Goal: Task Accomplishment & Management: Manage account settings

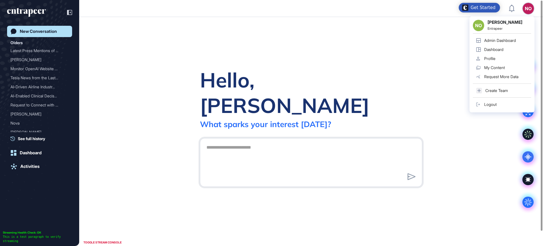
click at [508, 39] on div "Admin Dashboard" at bounding box center [500, 40] width 32 height 5
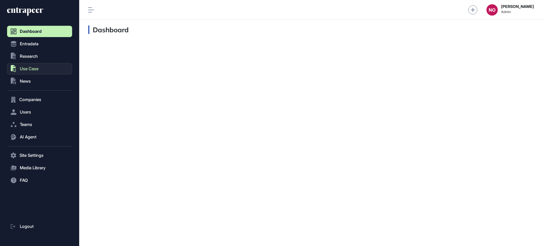
scroll to position [0, 0]
click at [34, 150] on button ".st0{fill:currentColor} Research" at bounding box center [39, 155] width 65 height 11
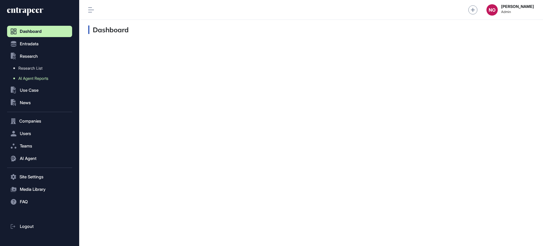
click at [35, 76] on span "AI Agent Reports" at bounding box center [33, 78] width 30 height 5
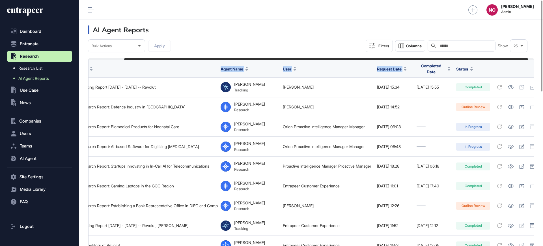
scroll to position [0, 46]
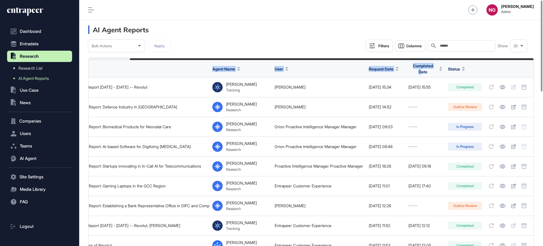
drag, startPoint x: 373, startPoint y: 59, endPoint x: 430, endPoint y: 62, distance: 57.8
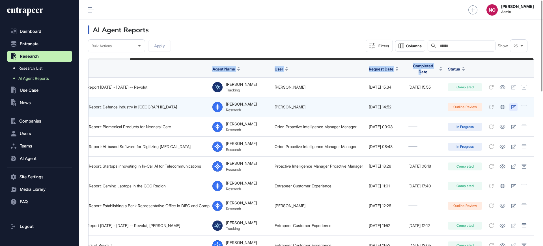
click at [511, 105] on icon at bounding box center [513, 107] width 5 height 5
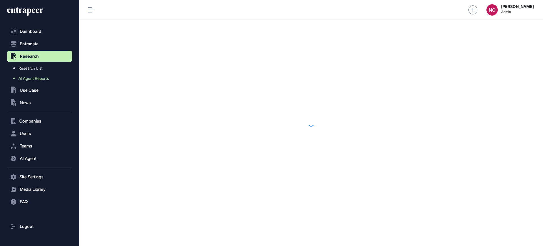
scroll to position [0, 0]
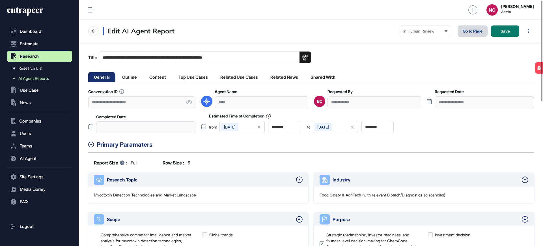
click at [467, 31] on link "Go to Page" at bounding box center [473, 30] width 30 height 11
click at [48, 40] on button "Entradata" at bounding box center [39, 43] width 65 height 11
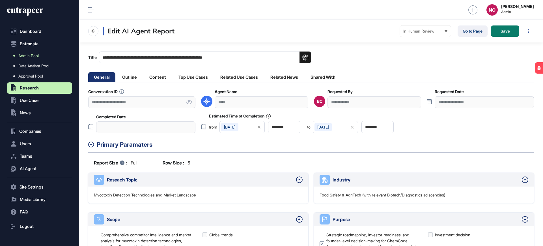
click at [39, 55] on span "Admin Pool" at bounding box center [28, 55] width 20 height 5
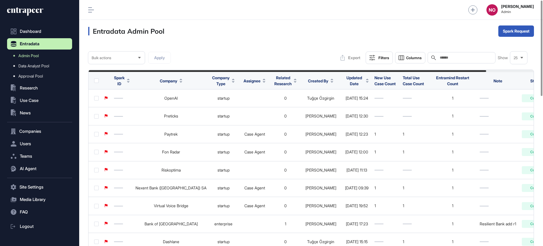
click at [345, 81] on span "Updated Date" at bounding box center [354, 81] width 19 height 12
click at [339, 109] on div "Sort Ascending Sort Descending Hide Column" at bounding box center [344, 104] width 40 height 33
click at [342, 104] on span "Sort Descending" at bounding box center [348, 104] width 23 height 5
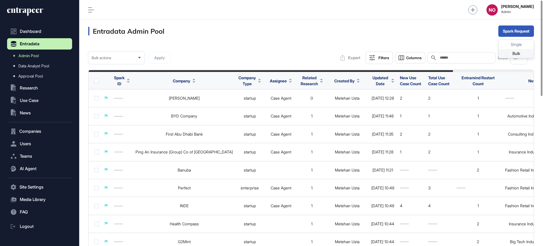
click at [510, 53] on div "Bulk" at bounding box center [516, 53] width 35 height 9
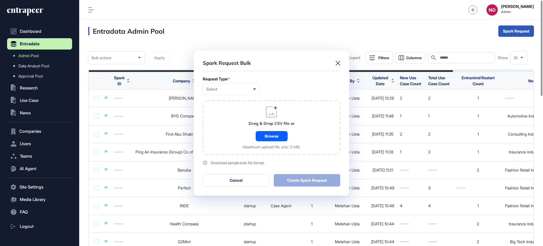
scroll to position [0, 3]
click at [237, 90] on div "Select" at bounding box center [231, 89] width 50 height 5
click at [0, 0] on div "Company" at bounding box center [0, 0] width 0 height 0
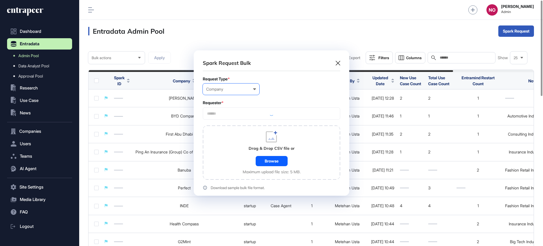
scroll to position [170, 156]
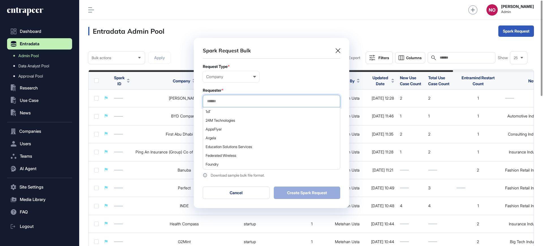
click at [235, 99] on input "text" at bounding box center [271, 101] width 130 height 5
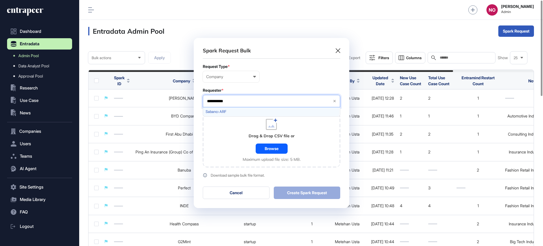
type input "**********"
click at [235, 113] on span "Sabancı ARF" at bounding box center [271, 111] width 131 height 4
click at [223, 143] on div "Drag & Drop CSV file or Browse Maximum upload file size: 5 MB." at bounding box center [271, 140] width 137 height 54
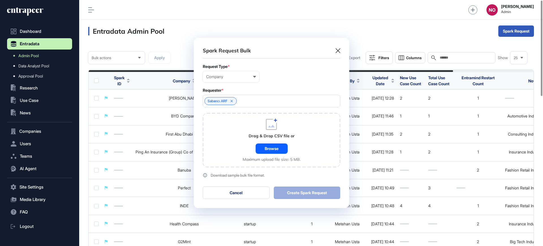
click at [276, 146] on div "Browse" at bounding box center [272, 148] width 32 height 10
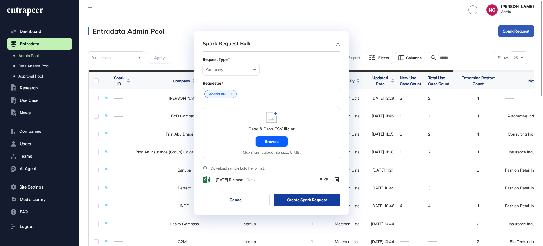
scroll to position [184, 156]
click at [318, 199] on button "Create Spark Request" at bounding box center [307, 199] width 67 height 12
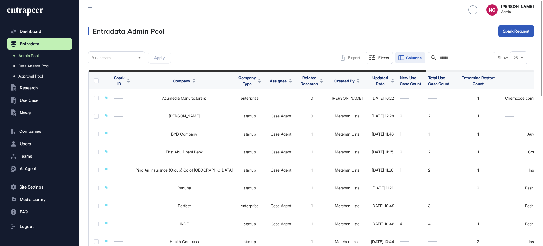
click at [414, 58] on span "Columns" at bounding box center [414, 58] width 16 height 4
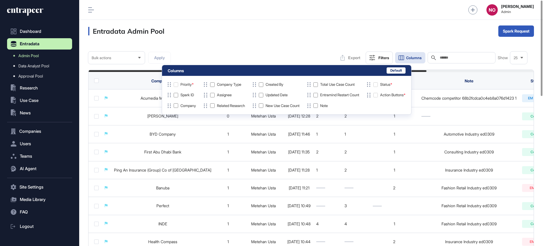
click at [224, 36] on div "Entradata Admin Pool Spark Request" at bounding box center [311, 31] width 464 height 23
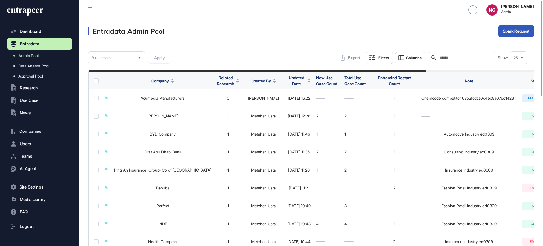
click at [287, 83] on span "Updated Date" at bounding box center [296, 81] width 18 height 12
click at [281, 102] on span "Sort Descending" at bounding box center [288, 104] width 23 height 5
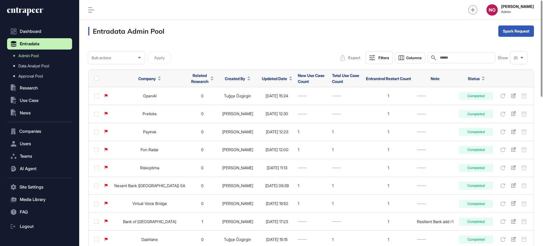
click at [289, 79] on icon at bounding box center [290, 79] width 3 height 1
click at [264, 100] on span "Sort Descending" at bounding box center [268, 102] width 23 height 5
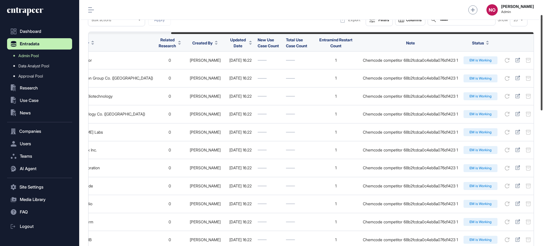
scroll to position [37, 0]
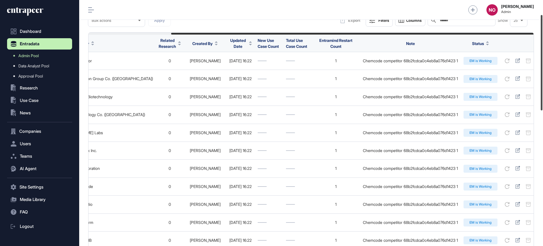
drag, startPoint x: 543, startPoint y: 206, endPoint x: 536, endPoint y: 71, distance: 135.0
click at [536, 71] on div "Admin Dashboard Dashboard Profile My Content Request More Data NO Naciye Ozcan …" at bounding box center [311, 123] width 464 height 246
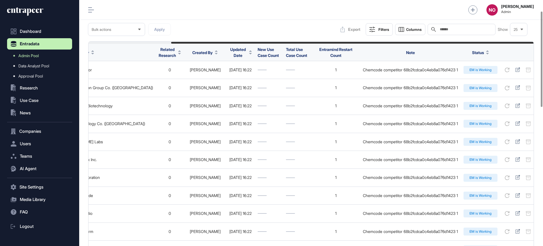
scroll to position [0, 0]
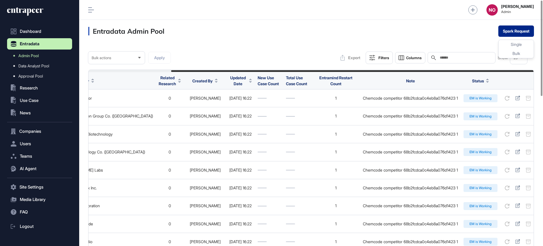
click at [511, 35] on button "Spark Request" at bounding box center [516, 30] width 36 height 11
click at [512, 49] on div "Single" at bounding box center [516, 53] width 35 height 9
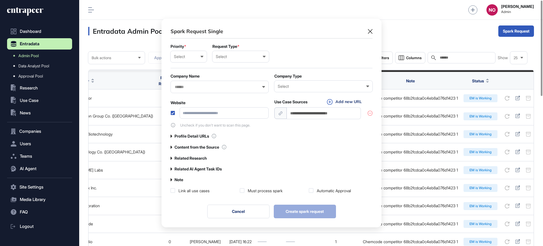
scroll to position [0, 3]
click at [171, 168] on icon at bounding box center [172, 168] width 2 height 3
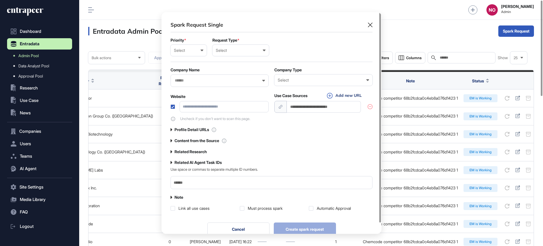
drag, startPoint x: 228, startPoint y: 164, endPoint x: 174, endPoint y: 163, distance: 53.2
click at [174, 163] on div "Related AI Agent Task IDs" at bounding box center [272, 162] width 202 height 5
copy label "Related AI Agent Task IDs"
click at [247, 227] on button "Cancel" at bounding box center [238, 229] width 62 height 14
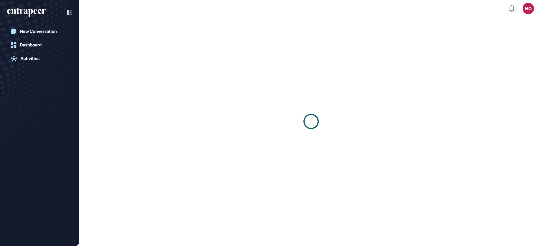
scroll to position [0, 0]
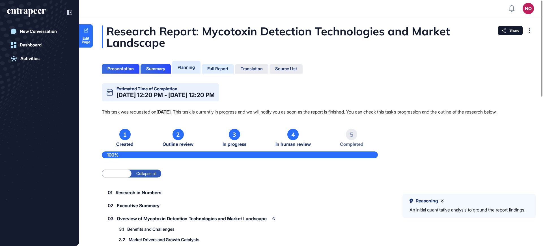
click at [228, 66] on div "Full Report" at bounding box center [217, 68] width 21 height 5
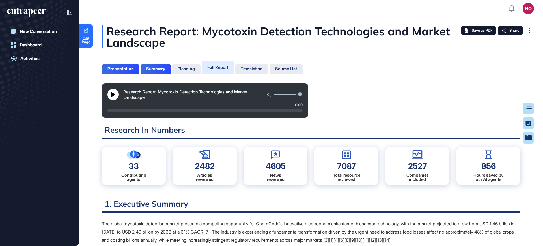
scroll to position [217, 1]
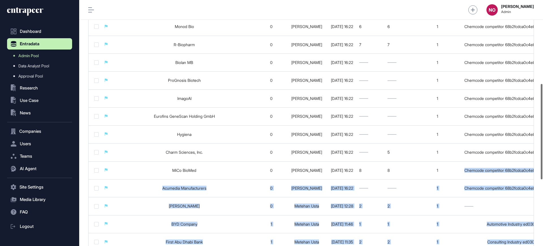
scroll to position [0, 102]
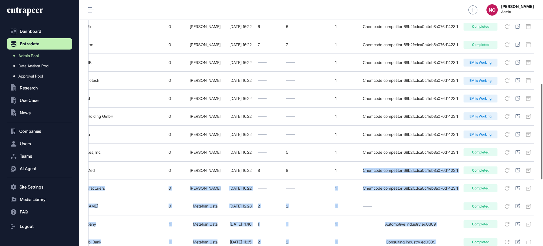
drag, startPoint x: 446, startPoint y: 171, endPoint x: 543, endPoint y: 169, distance: 97.0
click at [543, 169] on div "Admin Dashboard Dashboard Profile My Content Request More Data NO Naciye Ozcan …" at bounding box center [311, 123] width 464 height 246
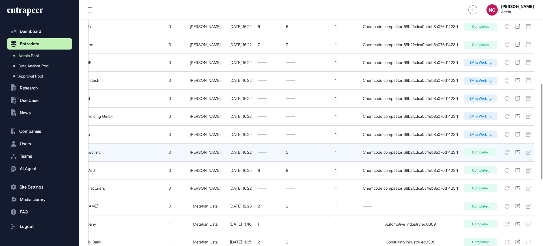
click at [332, 150] on div "1" at bounding box center [335, 152] width 43 height 5
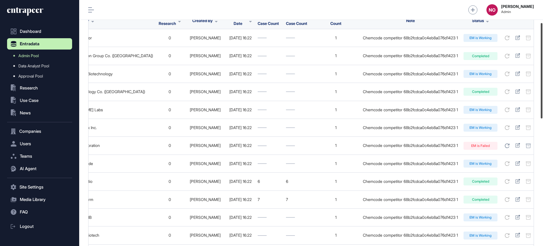
scroll to position [57, 0]
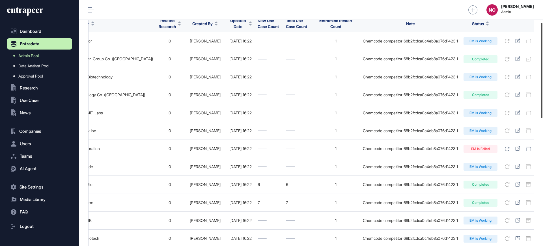
drag, startPoint x: 543, startPoint y: 172, endPoint x: 543, endPoint y: 111, distance: 61.4
click at [542, 111] on div at bounding box center [542, 70] width 2 height 95
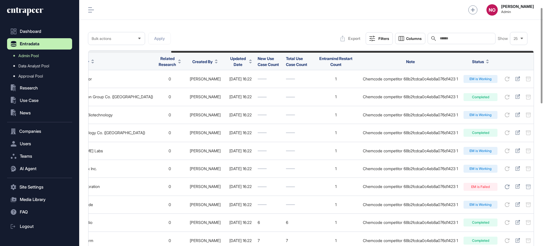
scroll to position [0, 0]
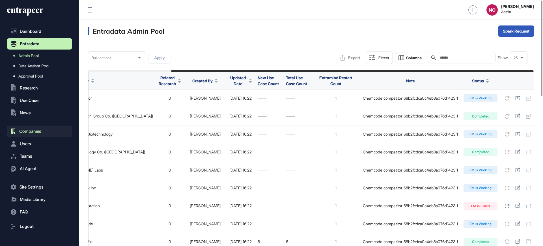
click at [38, 126] on button "Companies" at bounding box center [39, 131] width 65 height 11
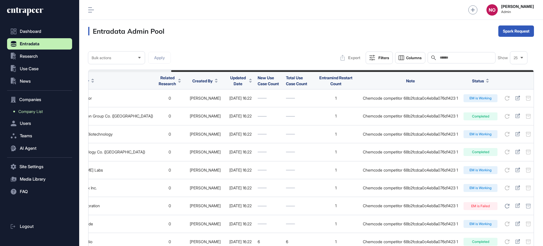
click at [48, 111] on link "Company List" at bounding box center [41, 111] width 62 height 10
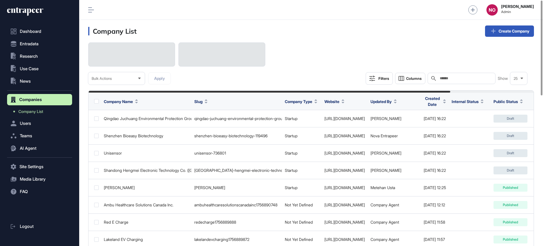
click at [475, 79] on input "text" at bounding box center [465, 78] width 53 height 5
paste input "**********"
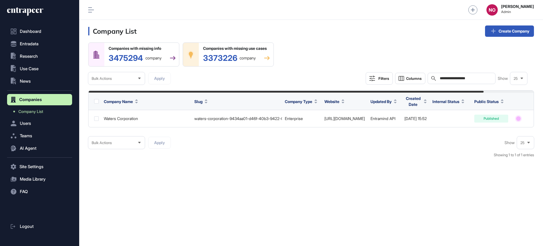
drag, startPoint x: 451, startPoint y: 76, endPoint x: 543, endPoint y: 74, distance: 91.4
click at [543, 74] on main "**********" at bounding box center [311, 102] width 464 height 121
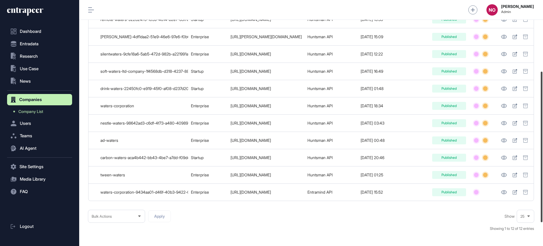
scroll to position [118, 0]
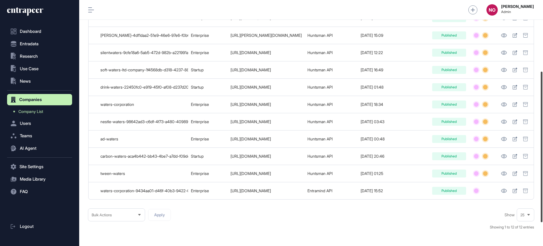
drag, startPoint x: 543, startPoint y: 172, endPoint x: 543, endPoint y: 151, distance: 20.9
click at [542, 150] on div at bounding box center [542, 147] width 2 height 150
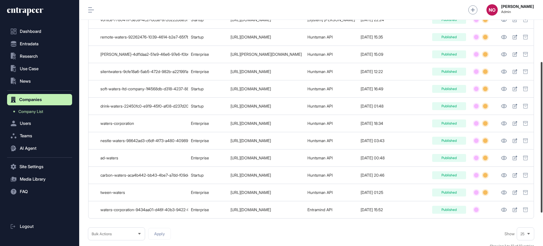
scroll to position [101, 0]
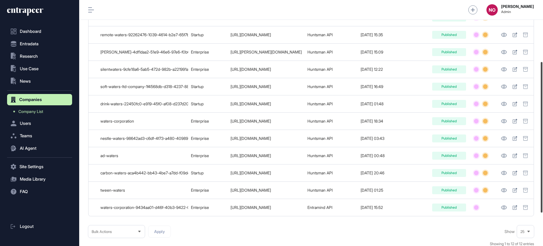
drag, startPoint x: 543, startPoint y: 152, endPoint x: 543, endPoint y: 142, distance: 10.2
click at [542, 142] on div at bounding box center [542, 137] width 2 height 150
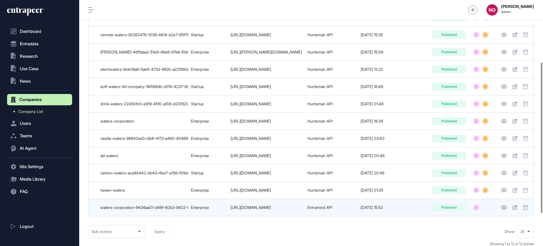
drag, startPoint x: 263, startPoint y: 206, endPoint x: 229, endPoint y: 208, distance: 34.0
click at [229, 208] on td "http://www.waters.com" at bounding box center [266, 207] width 77 height 17
copy link "www.waters.com"
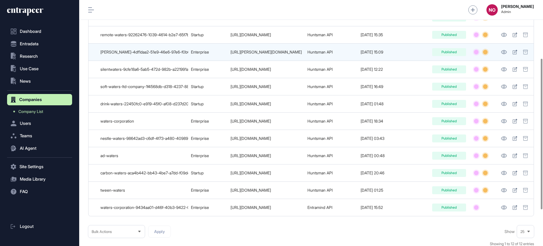
scroll to position [0, 0]
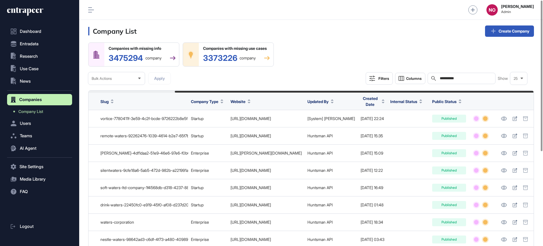
click at [455, 74] on div "**********" at bounding box center [462, 78] width 68 height 11
click at [446, 77] on input "**********" at bounding box center [465, 78] width 53 height 5
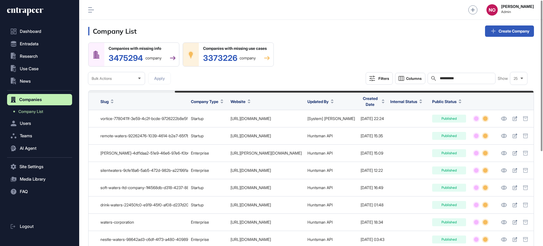
paste input "****"
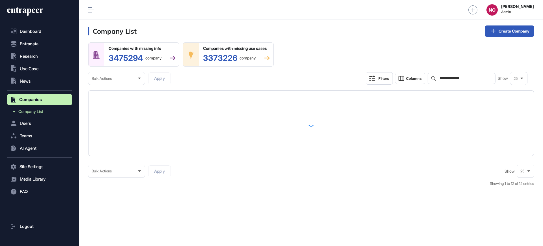
type input "**********"
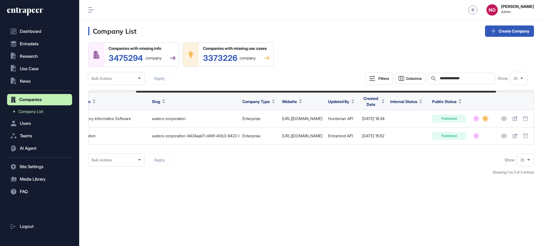
scroll to position [0, 103]
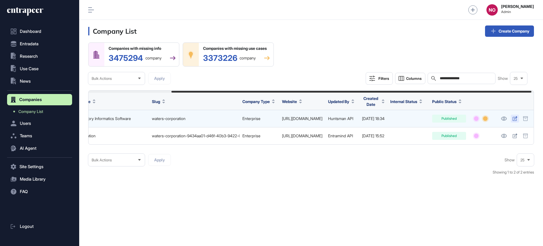
click at [517, 118] on icon at bounding box center [514, 118] width 5 height 5
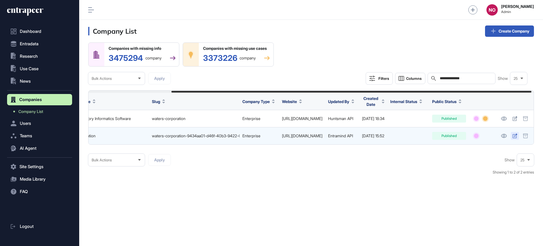
click at [517, 136] on icon at bounding box center [514, 135] width 5 height 5
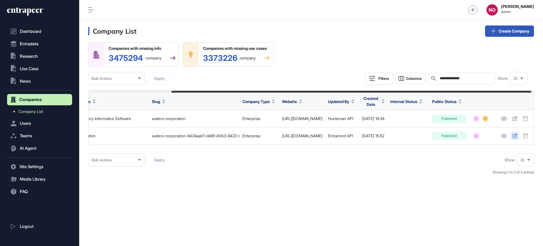
scroll to position [0, 105]
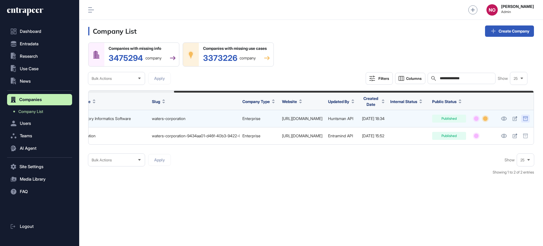
click at [524, 118] on icon at bounding box center [525, 118] width 5 height 5
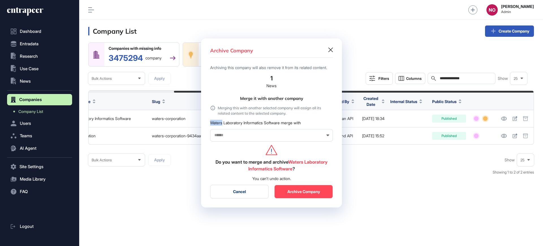
drag, startPoint x: 211, startPoint y: 128, endPoint x: 223, endPoint y: 128, distance: 12.4
click at [223, 128] on div "Waters Laboratory Informatics Software merge with" at bounding box center [271, 131] width 123 height 22
click at [226, 186] on div "Archiving this company will also remove it from its related content. 1 News Mer…" at bounding box center [271, 129] width 123 height 137
drag, startPoint x: 226, startPoint y: 190, endPoint x: 219, endPoint y: 181, distance: 11.6
click at [226, 191] on button "Cancel" at bounding box center [239, 192] width 59 height 14
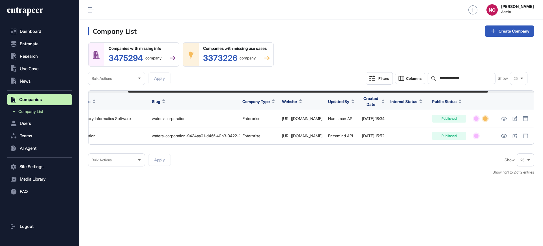
scroll to position [0, 0]
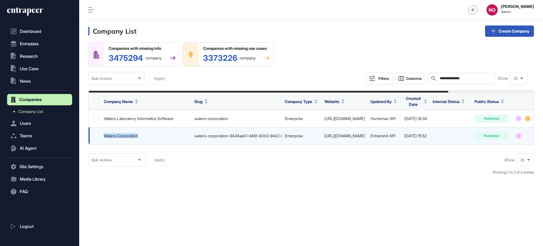
drag, startPoint x: 142, startPoint y: 135, endPoint x: 103, endPoint y: 141, distance: 39.0
click at [103, 141] on td "Waters Corporation" at bounding box center [146, 135] width 90 height 17
copy div "Waters Corporation"
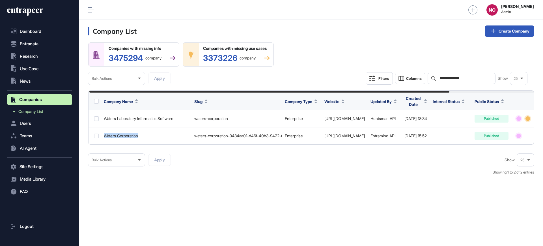
scroll to position [0, 105]
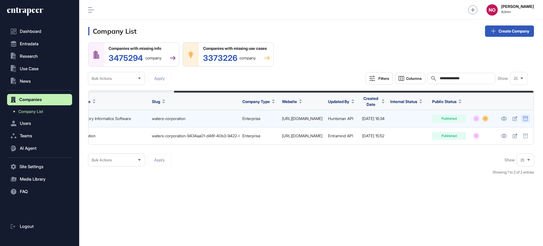
click at [522, 119] on div at bounding box center [525, 119] width 8 height 8
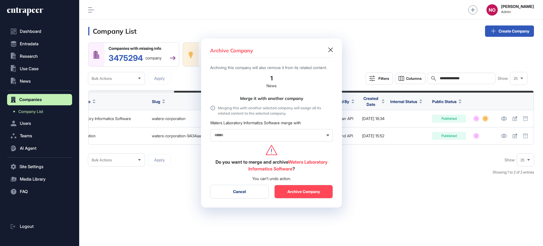
click at [244, 137] on input "text" at bounding box center [268, 135] width 108 height 5
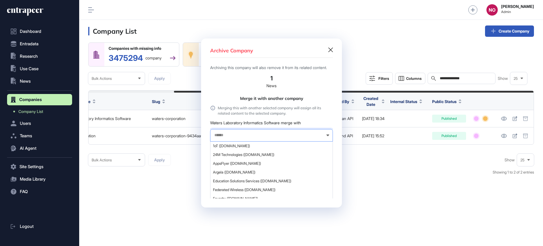
paste input "**********"
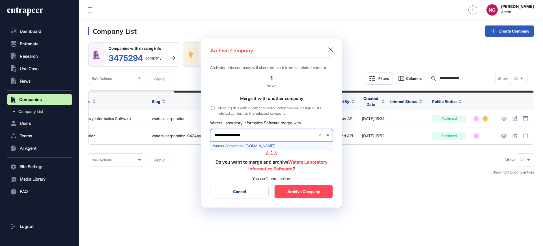
type input "**********"
click at [237, 148] on span "Waters Corporation (waters.com)" at bounding box center [271, 146] width 117 height 4
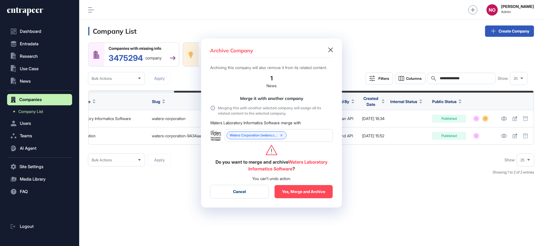
click at [296, 193] on button "Yes, Merge and Archive" at bounding box center [303, 192] width 59 height 14
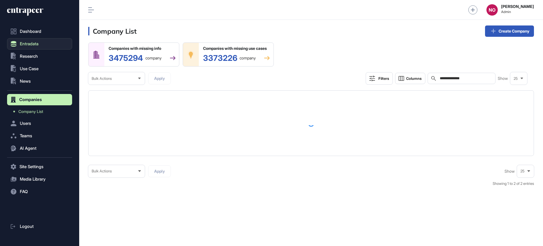
click at [30, 42] on span "Entradata" at bounding box center [29, 44] width 19 height 5
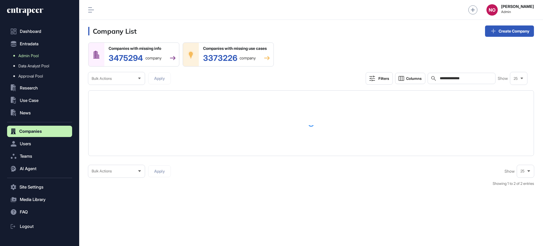
click at [33, 54] on span "Admin Pool" at bounding box center [28, 55] width 20 height 5
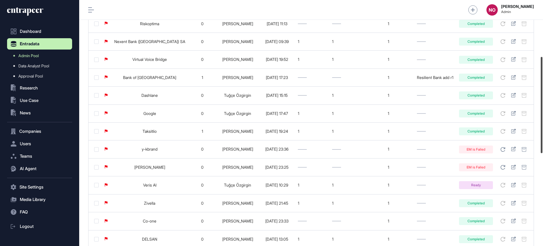
scroll to position [14, 0]
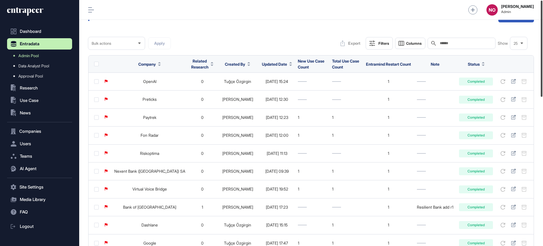
drag, startPoint x: 543, startPoint y: 78, endPoint x: 533, endPoint y: 60, distance: 20.9
click at [533, 60] on div "Admin Dashboard Dashboard Profile My Content Request More Data NO Naciye Ozcan …" at bounding box center [311, 123] width 464 height 246
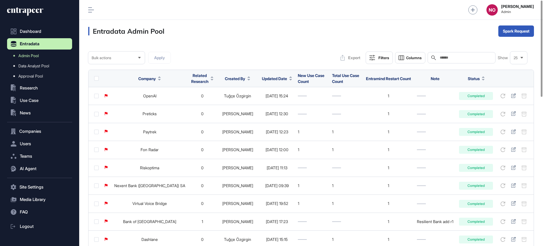
click at [465, 58] on input "text" at bounding box center [465, 57] width 53 height 5
paste input "*********"
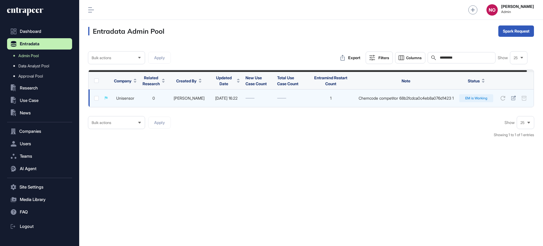
type input "*********"
click at [130, 98] on link "Unisensor" at bounding box center [125, 98] width 18 height 5
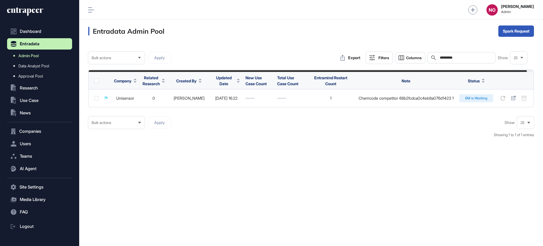
click at [40, 57] on link "Admin Pool" at bounding box center [41, 56] width 62 height 10
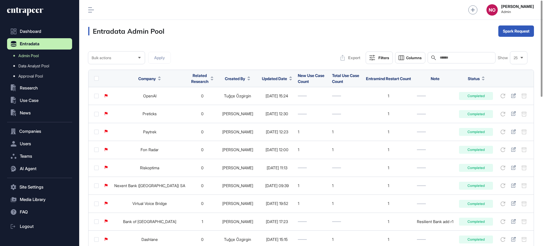
click at [268, 78] on span "Updated Date" at bounding box center [274, 79] width 25 height 6
click at [269, 102] on span "Sort Descending" at bounding box center [268, 102] width 23 height 5
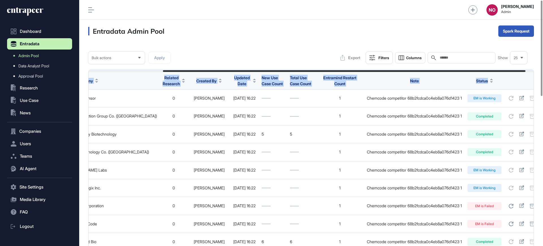
scroll to position [0, 102]
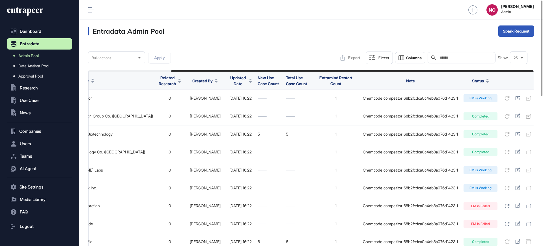
drag, startPoint x: 442, startPoint y: 70, endPoint x: 536, endPoint y: 76, distance: 94.0
click at [419, 39] on div "Entradata Admin Pool Spark Request" at bounding box center [311, 31] width 464 height 23
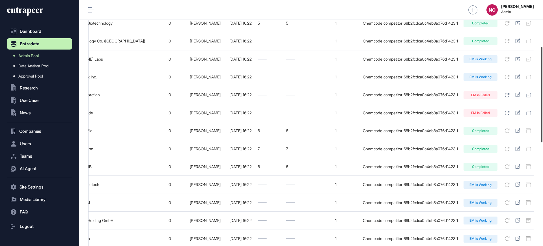
scroll to position [123, 0]
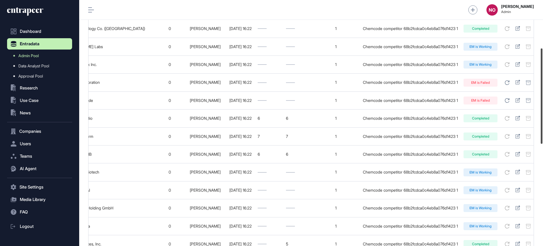
drag, startPoint x: 543, startPoint y: 70, endPoint x: 543, endPoint y: 118, distance: 47.8
click at [542, 118] on div at bounding box center [542, 95] width 2 height 95
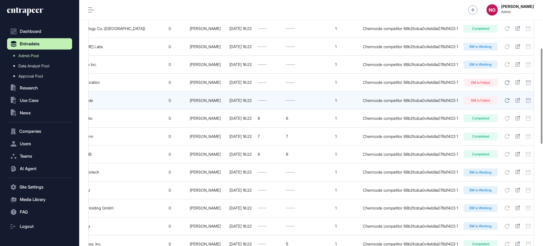
drag, startPoint x: 514, startPoint y: 81, endPoint x: 513, endPoint y: 94, distance: 12.2
click at [515, 82] on icon at bounding box center [517, 82] width 5 height 5
click at [515, 99] on icon at bounding box center [517, 100] width 5 height 5
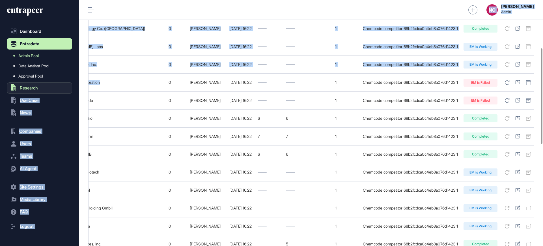
drag, startPoint x: 128, startPoint y: 83, endPoint x: 50, endPoint y: 87, distance: 78.4
click at [50, 87] on div "Dashboard Entradata Admin Pool Data Analyst Pool Approval Pool .st0{fill:curren…" at bounding box center [271, 123] width 543 height 246
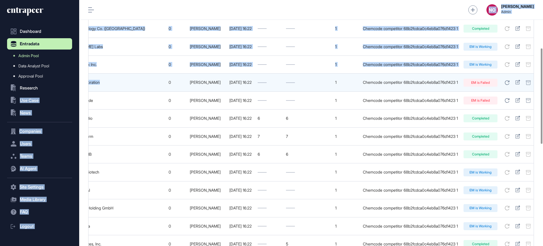
click at [102, 84] on td "Waters Corporation" at bounding box center [83, 83] width 146 height 18
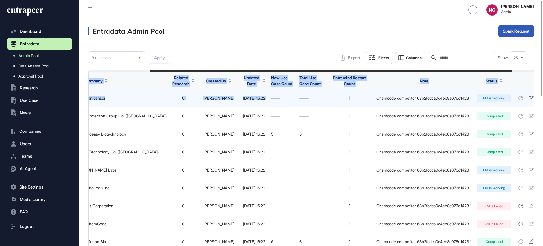
scroll to position [0, 102]
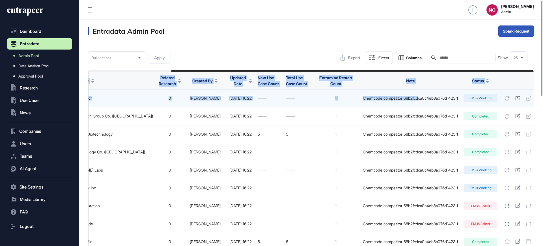
drag, startPoint x: 321, startPoint y: 71, endPoint x: 410, endPoint y: 93, distance: 91.8
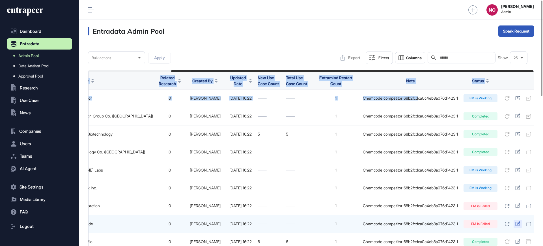
click at [515, 223] on icon at bounding box center [517, 223] width 5 height 5
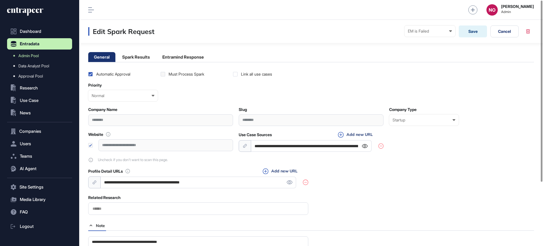
click at [365, 147] on icon at bounding box center [365, 146] width 6 height 4
click at [184, 55] on li "Entramind Response" at bounding box center [183, 57] width 53 height 10
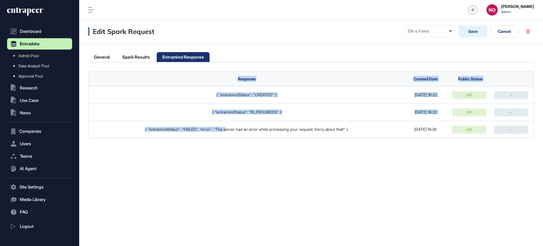
drag, startPoint x: 234, startPoint y: 133, endPoint x: 329, endPoint y: 141, distance: 94.8
click at [329, 141] on div "Edit Spark Request EM is Failed Ready In progress Completed EM is Working EM is…" at bounding box center [311, 133] width 464 height 226
click at [336, 150] on div "Edit Spark Request EM is Failed Ready In progress Completed EM is Working EM is…" at bounding box center [311, 133] width 464 height 226
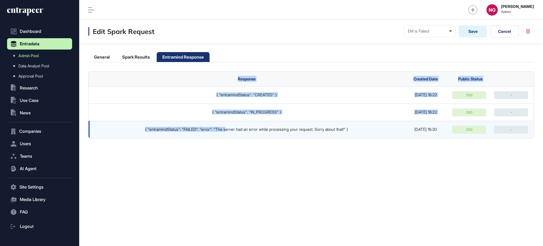
click at [336, 133] on td "{ "entramindStatus": "FAILED", "error": "The server had an error while processi…" at bounding box center [245, 129] width 313 height 17
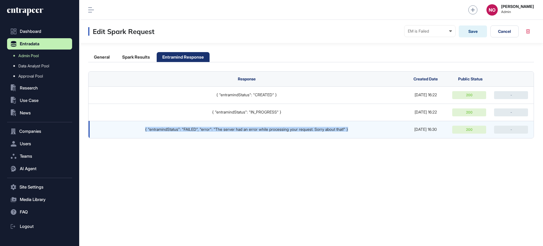
drag, startPoint x: 136, startPoint y: 130, endPoint x: 369, endPoint y: 128, distance: 232.5
click at [369, 128] on div "{ "entramindStatus": "FAILED", "error": "The server had an error while processi…" at bounding box center [246, 129] width 305 height 5
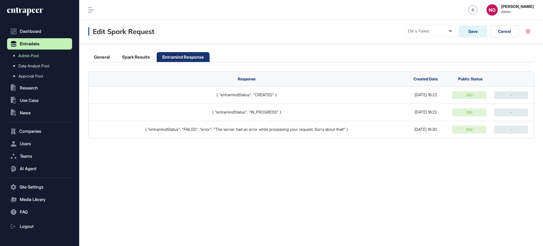
click at [366, 151] on div "Edit Spark Request EM is Failed Ready In progress Completed EM is Working EM is…" at bounding box center [311, 133] width 464 height 226
drag, startPoint x: 277, startPoint y: 131, endPoint x: 352, endPoint y: 139, distance: 75.0
click at [350, 138] on div "Response Created Date Public Status { "entramindStatus": "CREATED" } 2025-09-03…" at bounding box center [311, 104] width 446 height 67
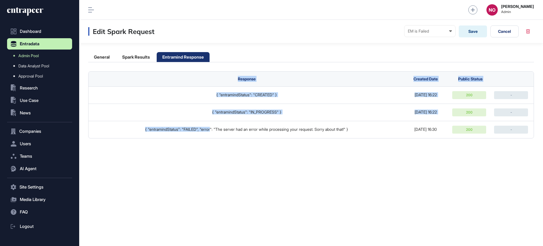
click at [372, 164] on div "Edit Spark Request EM is Failed Ready In progress Completed EM is Working EM is…" at bounding box center [311, 133] width 464 height 226
click at [370, 162] on div "Edit Spark Request EM is Failed Ready In progress Completed EM is Working EM is…" at bounding box center [311, 133] width 464 height 226
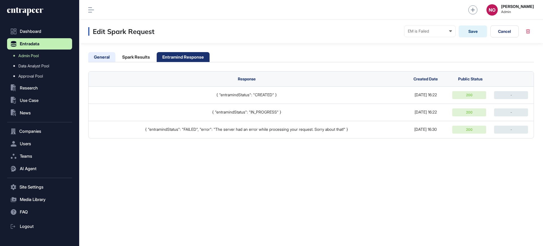
drag, startPoint x: 90, startPoint y: 57, endPoint x: 94, endPoint y: 57, distance: 3.1
click at [117, 57] on li "General" at bounding box center [136, 57] width 39 height 10
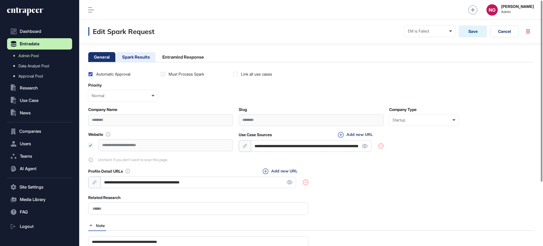
click at [157, 59] on li "Spark Results" at bounding box center [183, 57] width 53 height 10
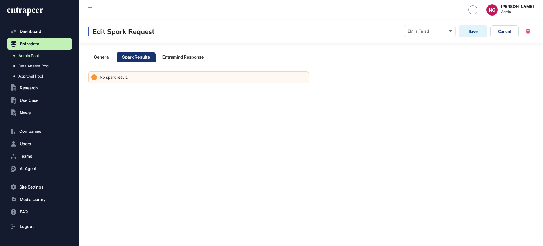
click at [25, 57] on span "Admin Pool" at bounding box center [28, 55] width 20 height 5
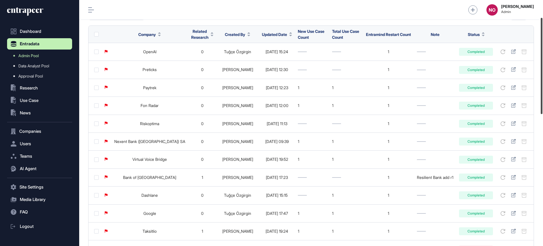
scroll to position [33, 0]
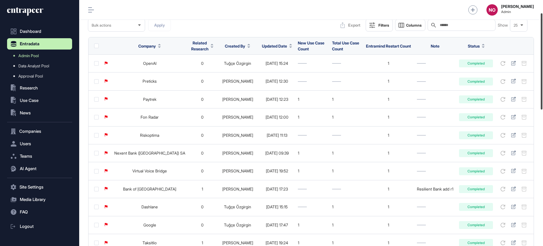
drag, startPoint x: 543, startPoint y: 56, endPoint x: 543, endPoint y: 53, distance: 3.4
click at [542, 53] on div at bounding box center [542, 61] width 2 height 96
click at [269, 43] on span "Updated Date" at bounding box center [274, 46] width 25 height 6
click at [266, 72] on span "Sort Descending" at bounding box center [268, 69] width 23 height 5
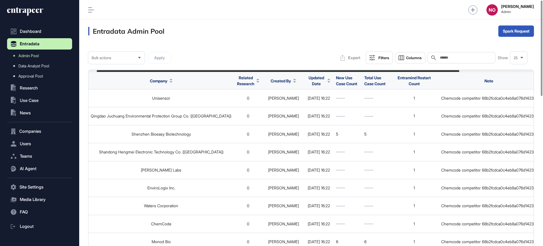
scroll to position [0, 58]
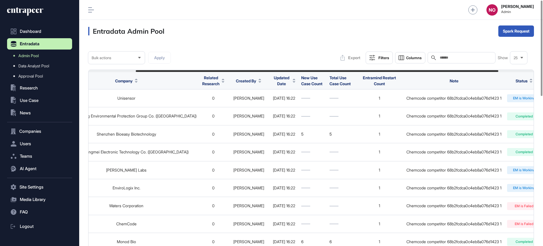
drag, startPoint x: 394, startPoint y: 70, endPoint x: 442, endPoint y: 71, distance: 47.5
click at [442, 71] on div at bounding box center [317, 71] width 363 height 2
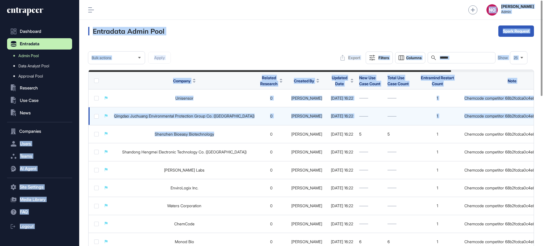
drag, startPoint x: 158, startPoint y: 135, endPoint x: 131, endPoint y: 117, distance: 33.1
click at [65, 135] on div "Dashboard Entradata Admin Pool Data Analyst Pool Approval Pool .st0{fill:curren…" at bounding box center [271, 123] width 543 height 246
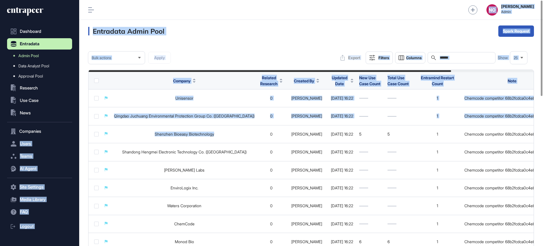
click at [294, 28] on div "Entradata Admin Pool Spark Request" at bounding box center [311, 31] width 464 height 23
click at [222, 29] on div "Entradata Admin Pool Spark Request" at bounding box center [311, 31] width 464 height 23
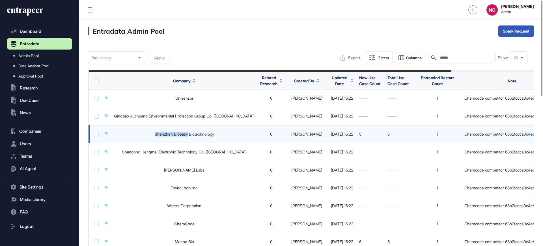
drag, startPoint x: 141, startPoint y: 133, endPoint x: 177, endPoint y: 137, distance: 35.5
click at [177, 137] on td "Shenzhen Bioeasy Biotechnology" at bounding box center [184, 134] width 146 height 18
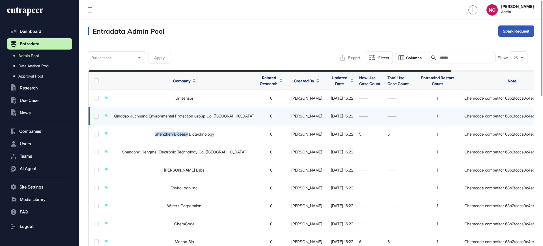
copy link "Shenzhen Bioeasy"
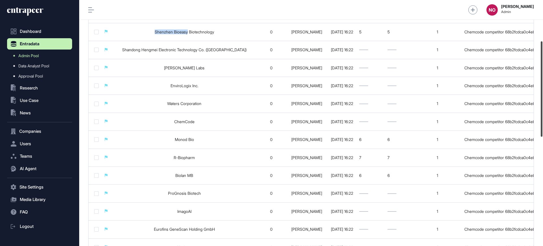
scroll to position [107, 0]
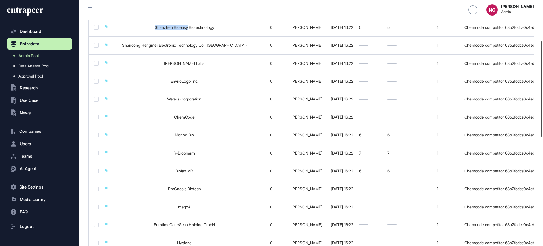
drag, startPoint x: 543, startPoint y: 70, endPoint x: 543, endPoint y: 111, distance: 41.3
click at [542, 111] on div at bounding box center [542, 88] width 2 height 95
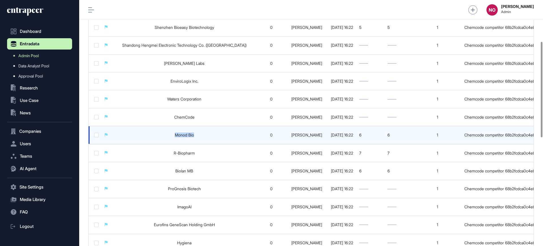
drag, startPoint x: 157, startPoint y: 133, endPoint x: 187, endPoint y: 135, distance: 29.8
click at [187, 135] on td "Monod Bio" at bounding box center [184, 135] width 146 height 18
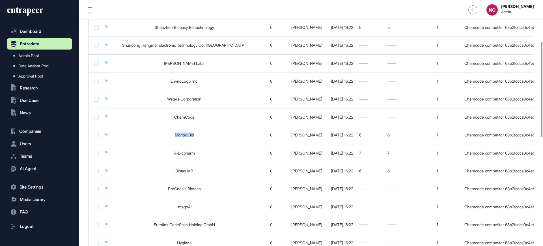
copy link "Monod Bio"
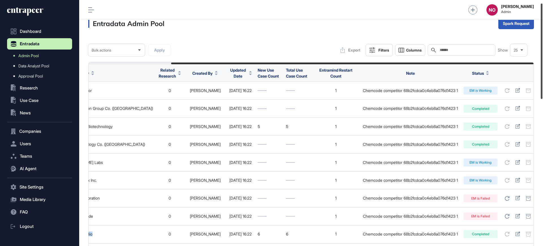
scroll to position [0, 0]
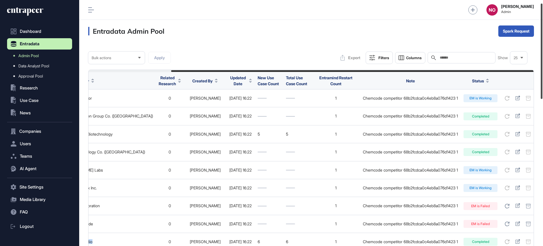
drag, startPoint x: 543, startPoint y: 195, endPoint x: 529, endPoint y: 78, distance: 117.3
click at [529, 78] on div "Admin Dashboard Dashboard Profile My Content Request More Data NO Naciye Ozcan …" at bounding box center [311, 123] width 464 height 246
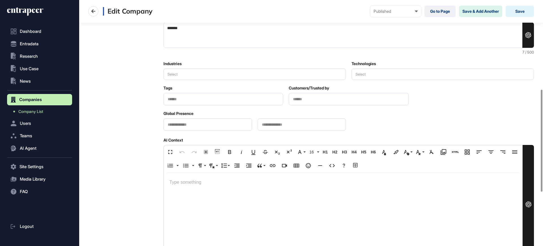
scroll to position [344, 0]
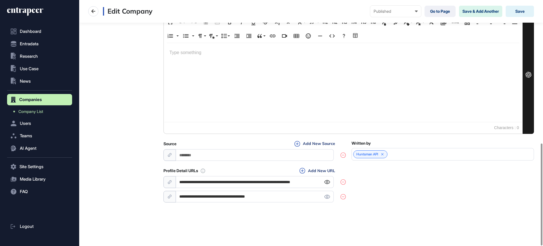
click at [326, 182] on icon at bounding box center [327, 182] width 6 height 4
click at [328, 196] on icon at bounding box center [327, 197] width 6 height 4
click at [328, 181] on icon at bounding box center [327, 182] width 6 height 4
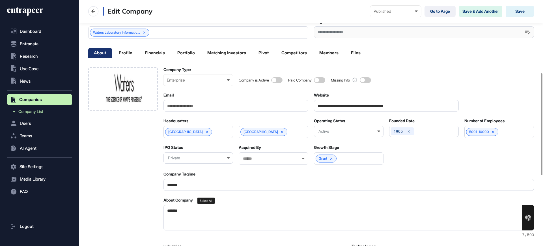
scroll to position [0, 0]
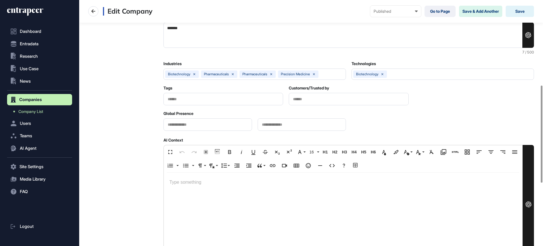
scroll to position [374, 0]
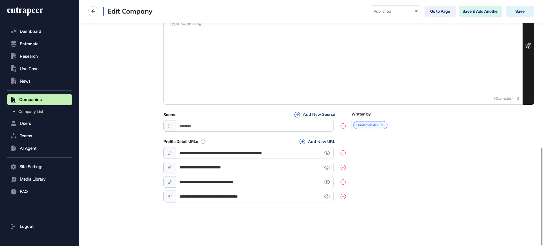
click at [343, 194] on icon at bounding box center [342, 196] width 5 height 6
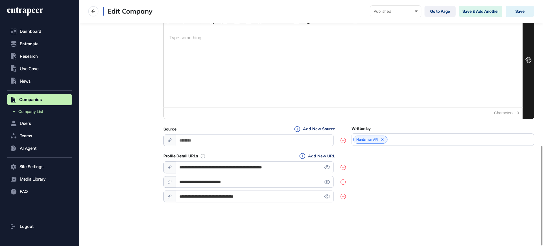
click at [296, 199] on input "**********" at bounding box center [255, 196] width 158 height 12
type input "**********"
click at [330, 167] on icon at bounding box center [327, 167] width 6 height 4
click at [412, 198] on div "**********" at bounding box center [348, 178] width 370 height 50
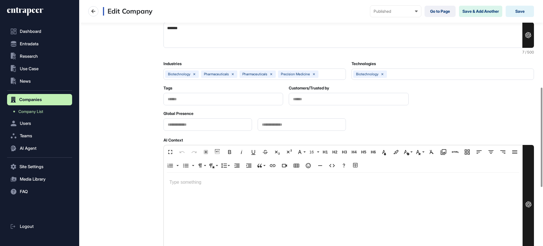
scroll to position [0, 0]
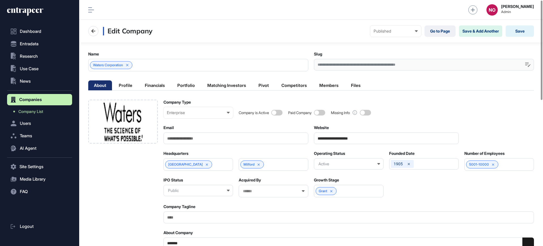
click at [278, 115] on span at bounding box center [276, 113] width 11 height 6
click at [519, 29] on button "Save" at bounding box center [520, 30] width 28 height 11
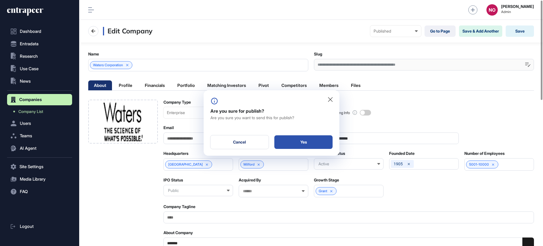
click at [317, 138] on div "Yes" at bounding box center [303, 142] width 58 height 14
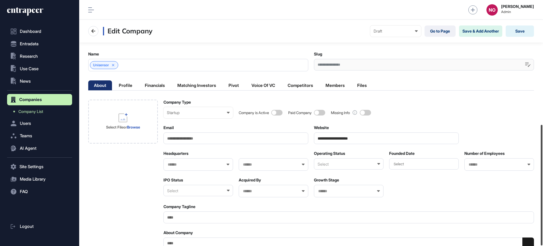
scroll to position [254, 0]
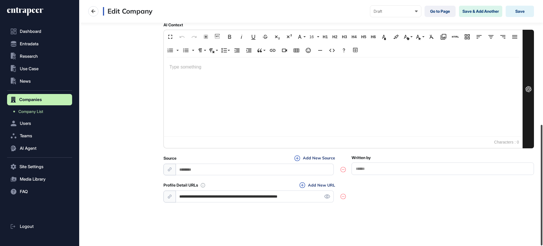
drag, startPoint x: 543, startPoint y: 168, endPoint x: 543, endPoint y: 222, distance: 54.0
click at [542, 222] on div at bounding box center [542, 185] width 2 height 120
drag, startPoint x: 277, startPoint y: 194, endPoint x: 361, endPoint y: 190, distance: 85.0
click at [361, 190] on div "**********" at bounding box center [348, 192] width 370 height 21
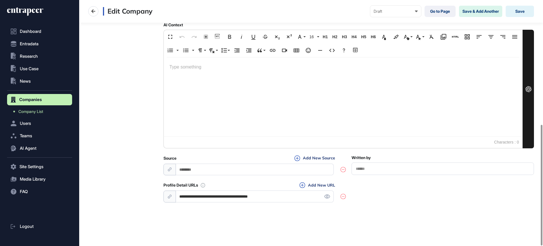
scroll to position [0, 0]
type input "**********"
click at [430, 193] on div "**********" at bounding box center [348, 192] width 370 height 21
click at [518, 12] on button "Save" at bounding box center [520, 11] width 28 height 11
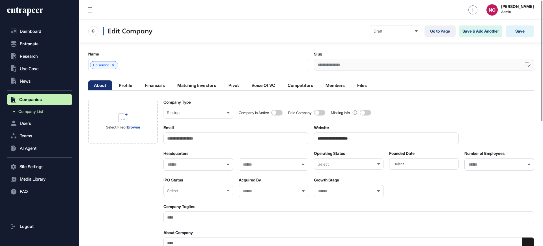
scroll to position [254, 0]
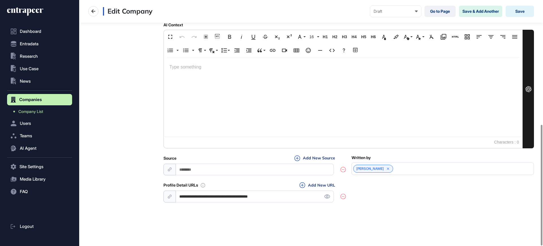
click at [235, 196] on input "**********" at bounding box center [255, 196] width 158 height 12
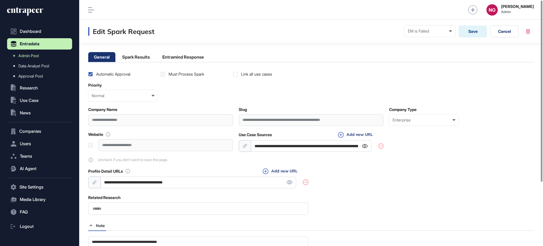
click at [367, 146] on icon at bounding box center [365, 146] width 6 height 4
click at [174, 55] on li "Entramind Response" at bounding box center [183, 57] width 53 height 10
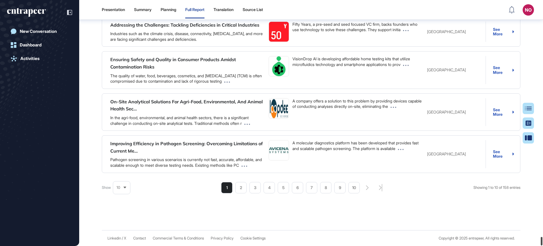
drag, startPoint x: 542, startPoint y: 7, endPoint x: 543, endPoint y: 262, distance: 255.4
click at [543, 245] on html "Presentation Summary Planning Full Report Translation Source List NO Admin Dash…" at bounding box center [271, 145] width 543 height 291
drag, startPoint x: 380, startPoint y: 53, endPoint x: 388, endPoint y: 55, distance: 8.1
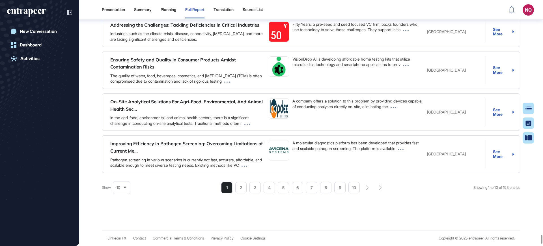
paste input "**********"
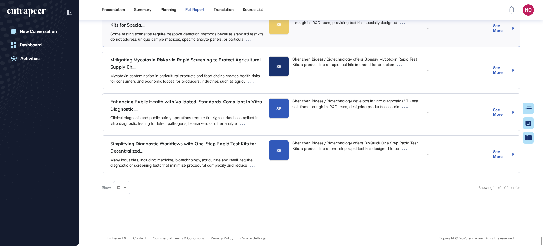
scroll to position [46351, 0]
drag, startPoint x: 543, startPoint y: 238, endPoint x: 445, endPoint y: 174, distance: 117.0
click at [542, 236] on div at bounding box center [542, 240] width 2 height 8
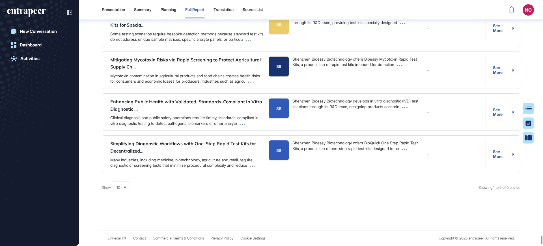
paste input "text"
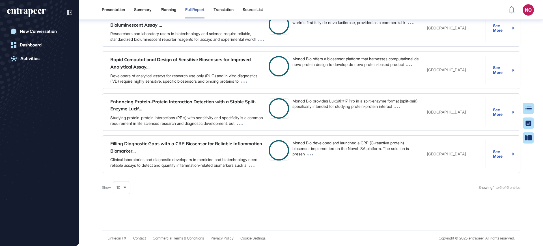
type input "*********"
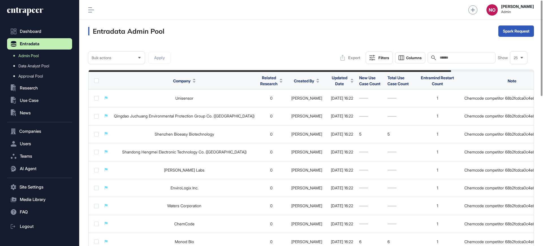
scroll to position [0, 102]
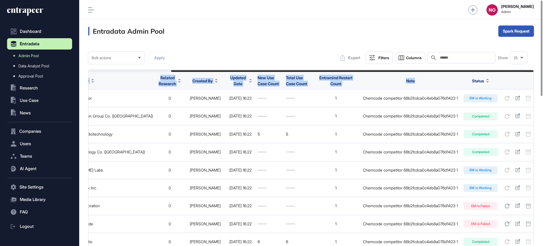
drag, startPoint x: 290, startPoint y: 70, endPoint x: 447, endPoint y: 72, distance: 157.3
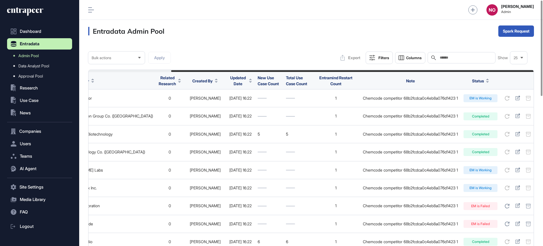
drag, startPoint x: 381, startPoint y: 32, endPoint x: 433, endPoint y: 82, distance: 71.8
click at [381, 33] on div "Entradata Admin Pool Spark Request" at bounding box center [311, 31] width 464 height 23
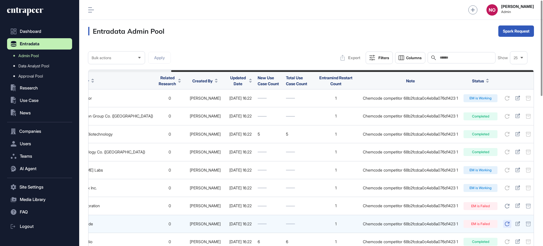
click at [505, 222] on icon at bounding box center [507, 223] width 5 height 5
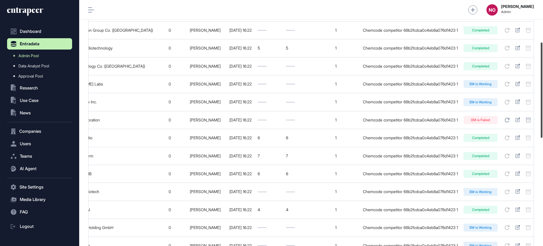
scroll to position [101, 0]
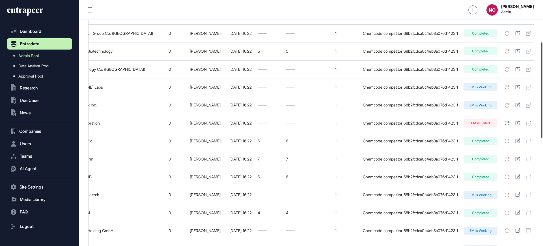
drag, startPoint x: 543, startPoint y: 196, endPoint x: 543, endPoint y: 86, distance: 110.3
click at [542, 86] on div at bounding box center [542, 89] width 2 height 95
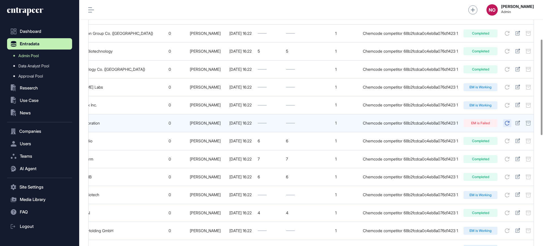
click at [505, 122] on icon at bounding box center [507, 123] width 5 height 5
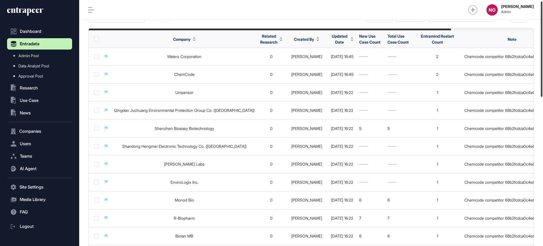
scroll to position [48, 0]
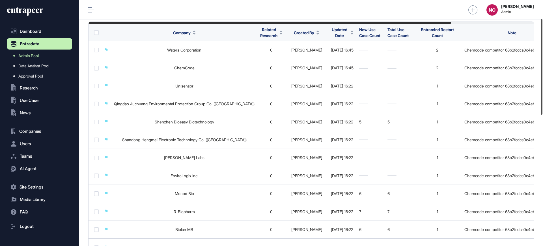
drag, startPoint x: 543, startPoint y: 68, endPoint x: 543, endPoint y: 87, distance: 18.7
click at [542, 87] on div at bounding box center [542, 66] width 2 height 95
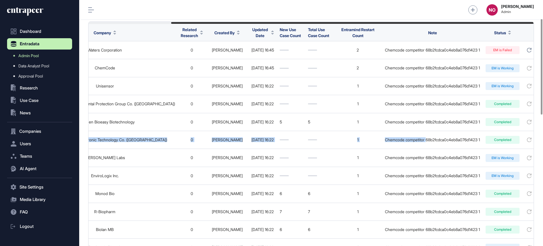
scroll to position [0, 102]
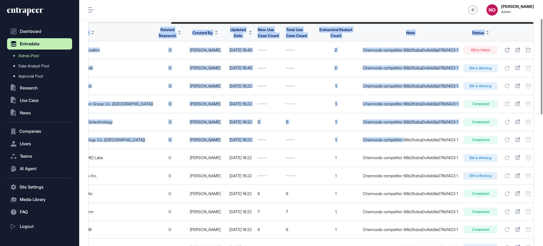
drag, startPoint x: 498, startPoint y: 132, endPoint x: 543, endPoint y: 129, distance: 44.8
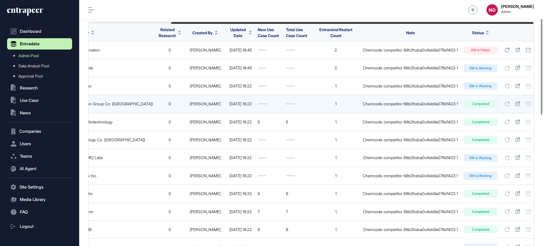
click at [386, 102] on div "Chemcode competitor 68b2fcdca0c4eb8a076d1423 1" at bounding box center [410, 104] width 95 height 5
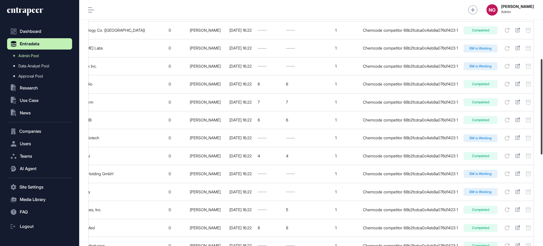
scroll to position [151, 0]
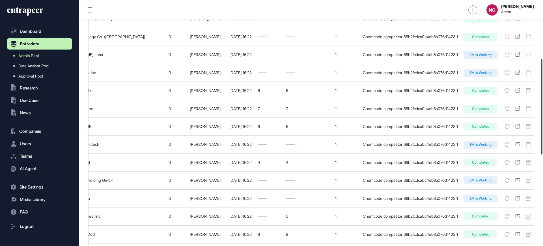
drag, startPoint x: 543, startPoint y: 78, endPoint x: 535, endPoint y: 117, distance: 40.1
click at [535, 117] on div "Admin Dashboard Dashboard Profile My Content Request More Data NO [PERSON_NAME]…" at bounding box center [311, 123] width 464 height 246
